Goal: Browse casually: Explore the website without a specific task or goal

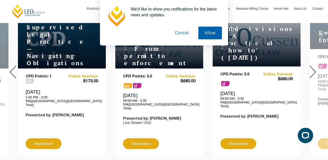
click at [210, 34] on button "Allow" at bounding box center [210, 33] width 24 height 13
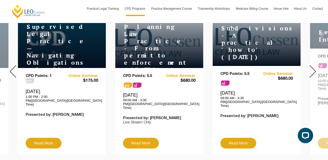
scroll to position [229, 0]
click at [313, 72] on img at bounding box center [312, 71] width 6 height 13
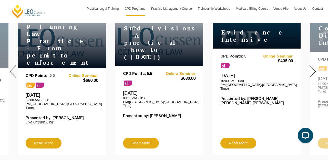
click at [312, 70] on img at bounding box center [312, 71] width 6 height 13
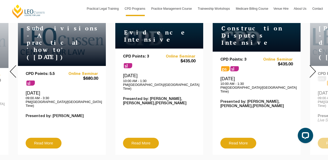
click at [312, 70] on img at bounding box center [312, 71] width 6 height 13
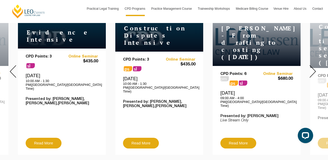
click at [312, 70] on img at bounding box center [312, 71] width 6 height 13
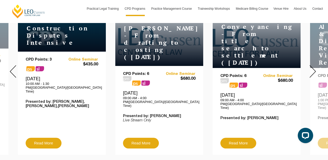
click at [312, 70] on img at bounding box center [312, 71] width 6 height 13
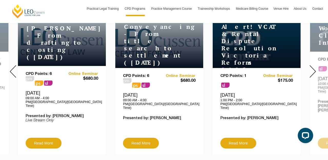
click at [312, 70] on img at bounding box center [312, 71] width 6 height 13
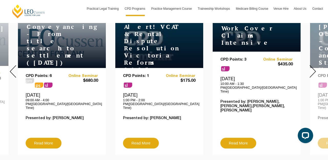
click at [312, 70] on img at bounding box center [312, 71] width 6 height 13
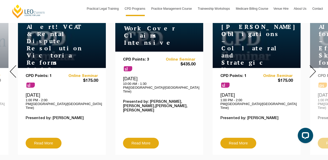
click at [312, 70] on img at bounding box center [312, 71] width 6 height 13
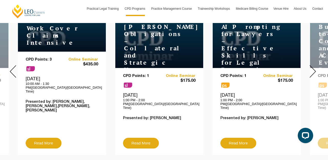
click at [312, 70] on img at bounding box center [312, 71] width 6 height 13
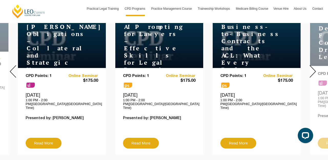
click at [312, 70] on img at bounding box center [312, 71] width 6 height 13
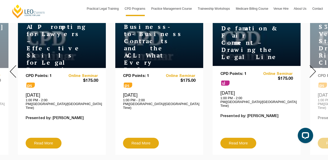
click at [312, 70] on img at bounding box center [312, 71] width 6 height 13
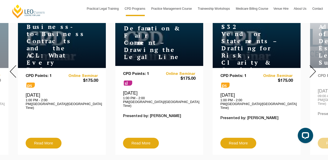
click at [312, 70] on img at bounding box center [312, 71] width 6 height 13
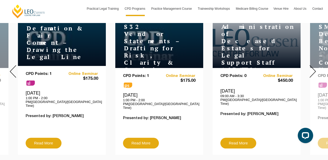
click at [312, 70] on img at bounding box center [312, 71] width 6 height 13
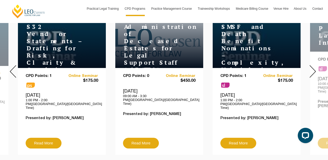
click at [312, 70] on img at bounding box center [312, 71] width 6 height 13
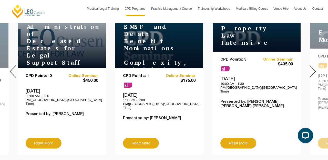
click at [312, 70] on img at bounding box center [312, 71] width 6 height 13
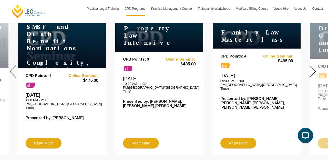
click at [312, 70] on img at bounding box center [312, 71] width 6 height 13
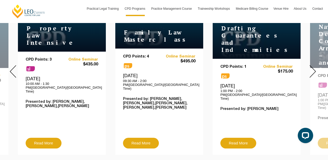
click at [312, 70] on img at bounding box center [312, 71] width 6 height 13
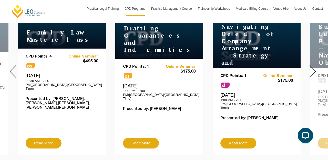
click at [312, 70] on img at bounding box center [312, 71] width 6 height 13
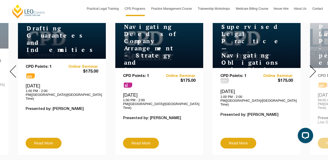
click at [13, 71] on img at bounding box center [13, 71] width 6 height 13
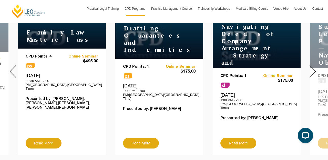
click at [13, 71] on img at bounding box center [13, 71] width 6 height 13
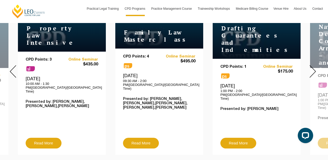
click at [13, 71] on img at bounding box center [13, 71] width 6 height 13
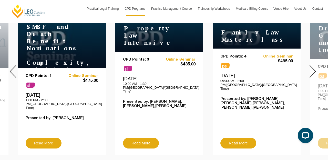
click at [14, 71] on img at bounding box center [13, 71] width 6 height 13
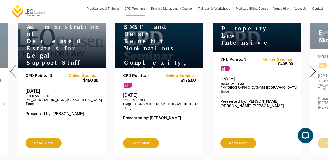
click at [14, 71] on img at bounding box center [13, 71] width 6 height 13
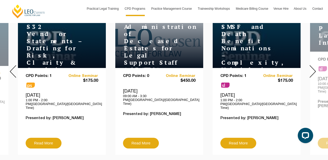
click at [14, 71] on img at bounding box center [13, 71] width 6 height 13
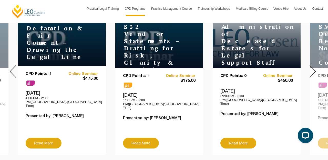
click at [14, 71] on img at bounding box center [13, 71] width 6 height 13
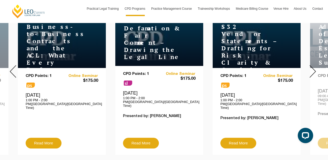
click at [14, 71] on img at bounding box center [13, 71] width 6 height 13
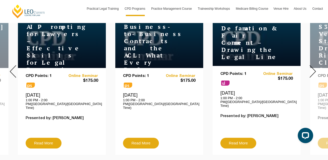
click at [14, 71] on img at bounding box center [13, 71] width 6 height 13
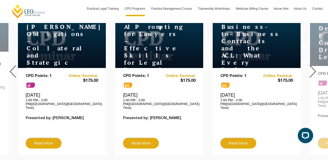
click at [14, 71] on img at bounding box center [13, 71] width 6 height 13
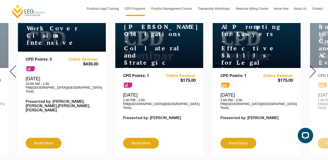
click at [14, 71] on img at bounding box center [13, 71] width 6 height 13
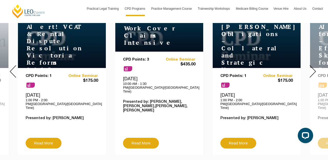
click at [14, 71] on img at bounding box center [13, 71] width 6 height 13
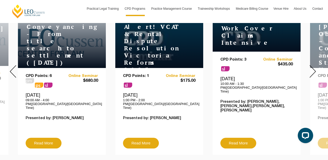
click at [14, 69] on img at bounding box center [13, 71] width 6 height 13
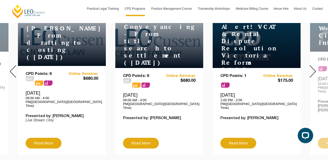
click at [14, 69] on img at bounding box center [13, 71] width 6 height 13
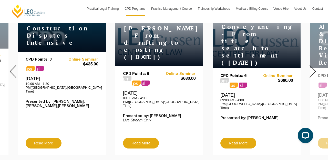
click at [14, 69] on img at bounding box center [13, 71] width 6 height 13
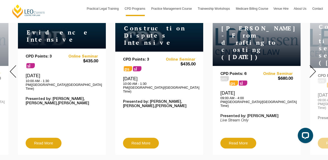
click at [14, 69] on img at bounding box center [13, 71] width 6 height 13
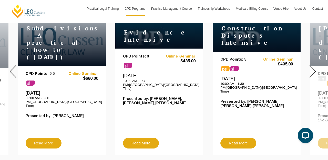
click at [14, 69] on img at bounding box center [13, 71] width 6 height 13
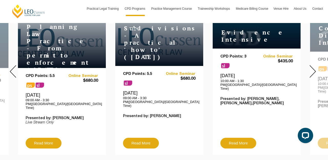
click at [14, 69] on img at bounding box center [13, 71] width 6 height 13
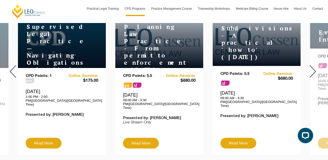
click at [14, 69] on img at bounding box center [13, 71] width 6 height 13
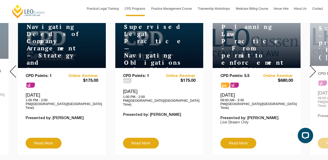
click at [14, 69] on img at bounding box center [13, 71] width 6 height 13
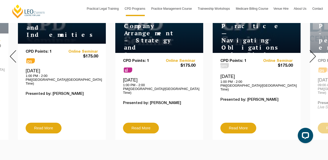
scroll to position [245, 0]
